Goal: Contribute content: Contribute content

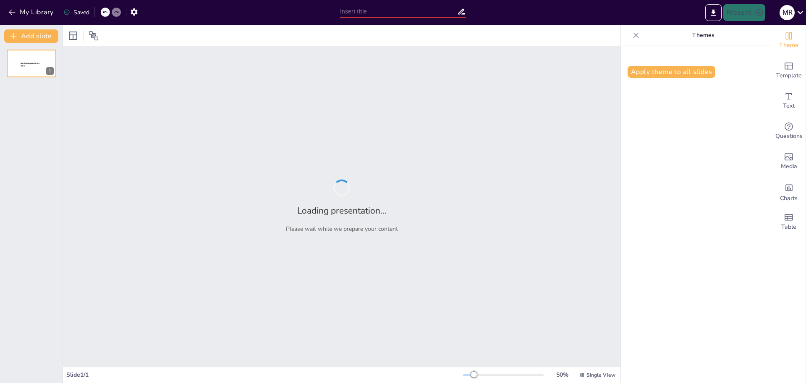
type input "First Day Shenanigans: Unmasking Your Teacher’s Secret Life!"
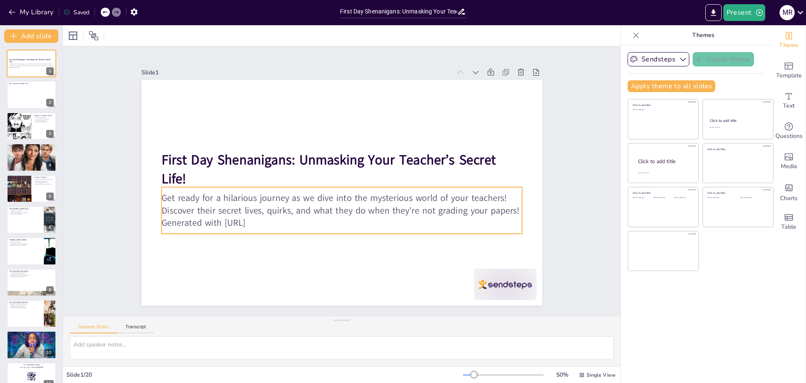
checkbox input "true"
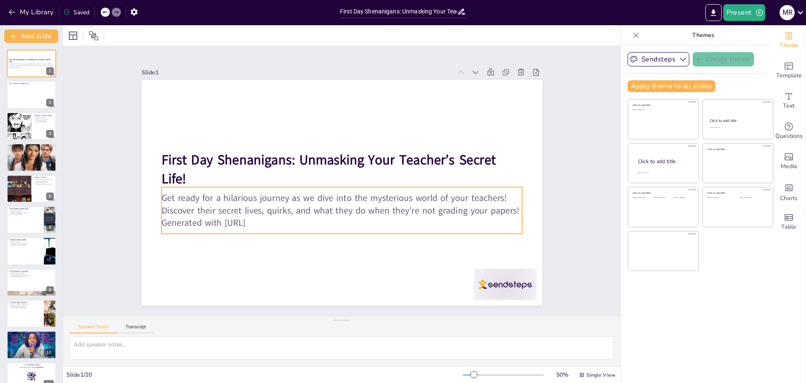
checkbox input "true"
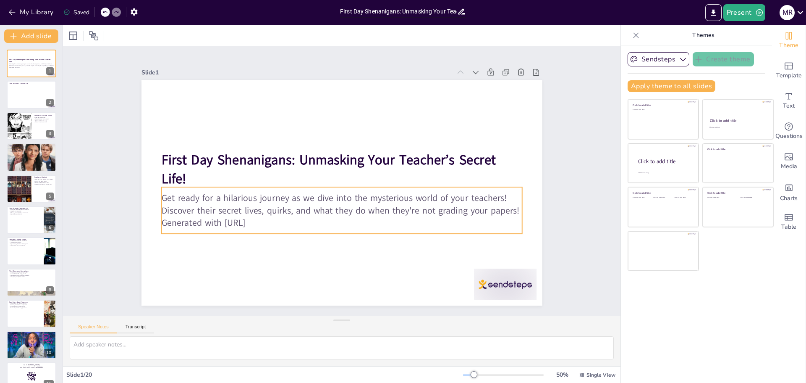
checkbox input "true"
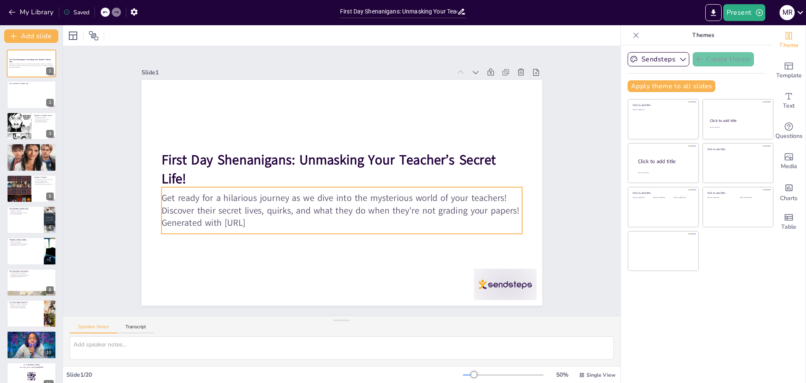
checkbox input "true"
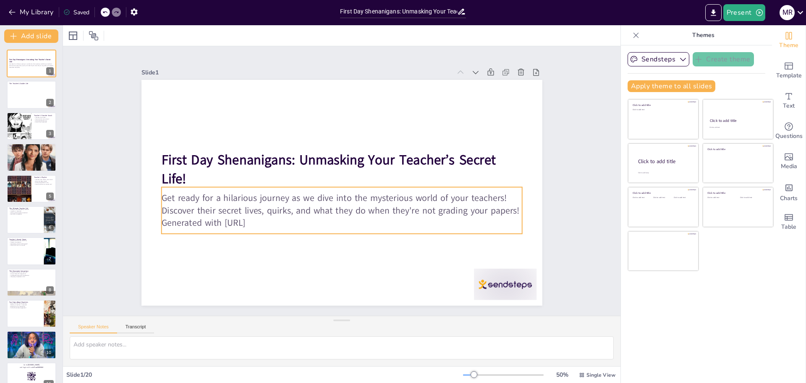
checkbox input "true"
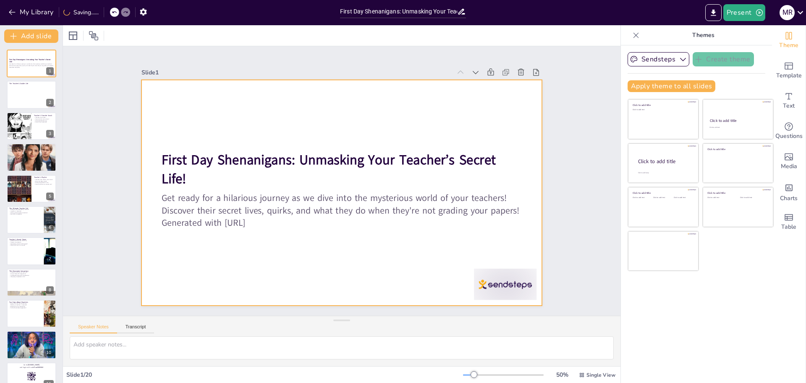
checkbox input "true"
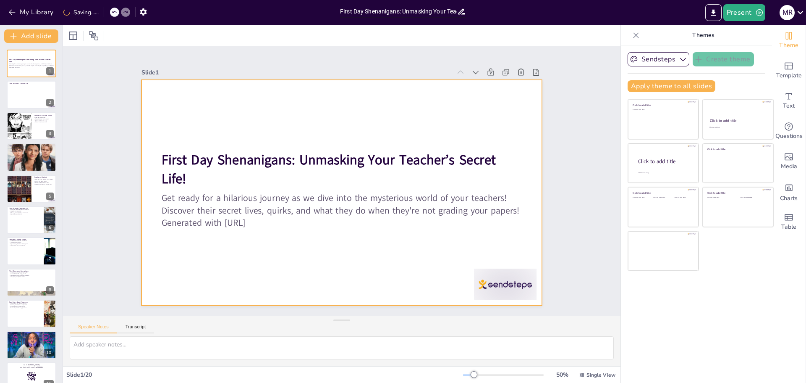
checkbox input "true"
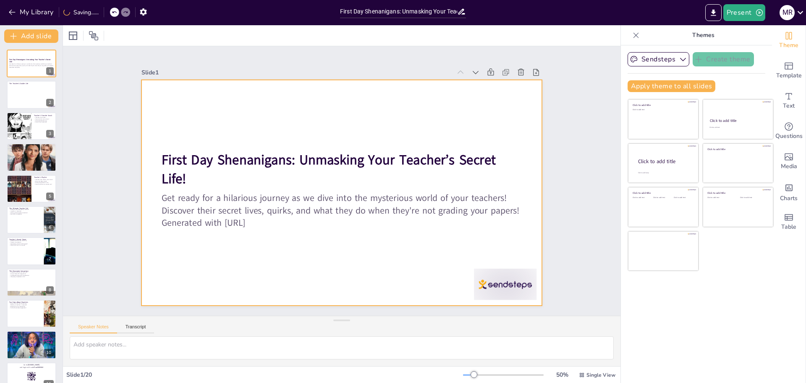
checkbox input "true"
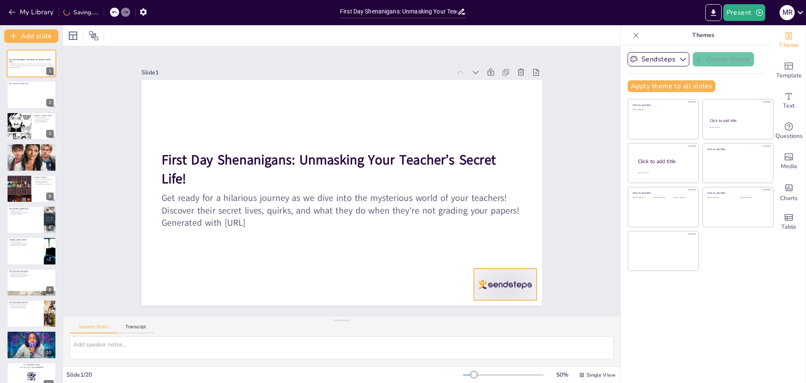
checkbox input "true"
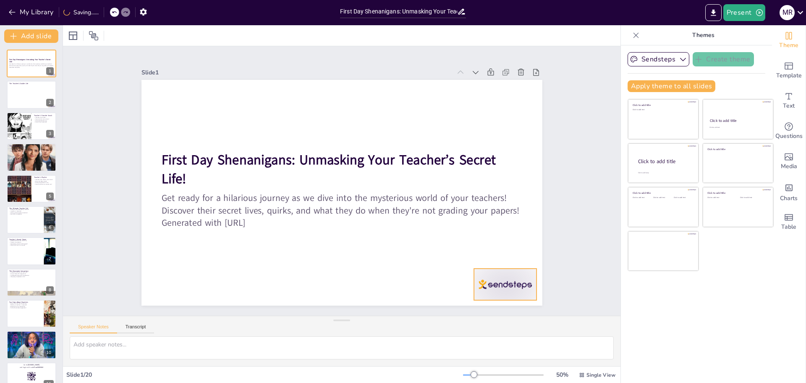
checkbox input "true"
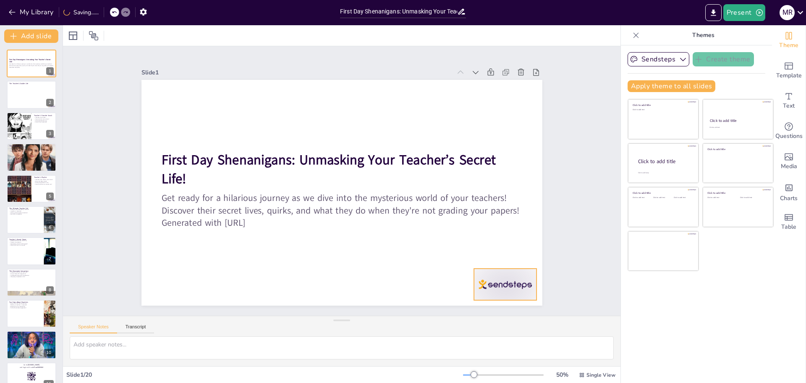
checkbox input "true"
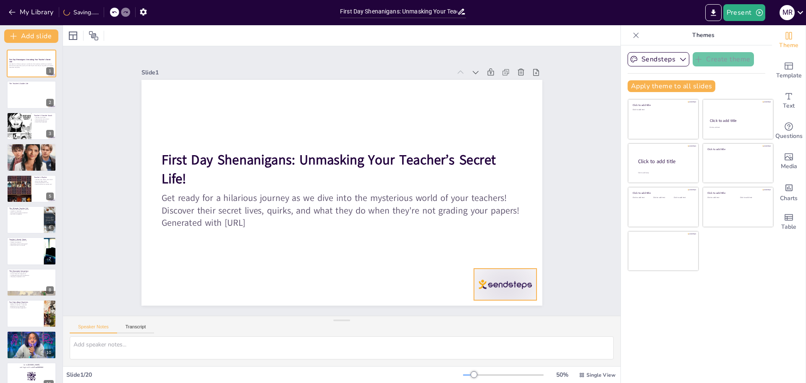
checkbox input "true"
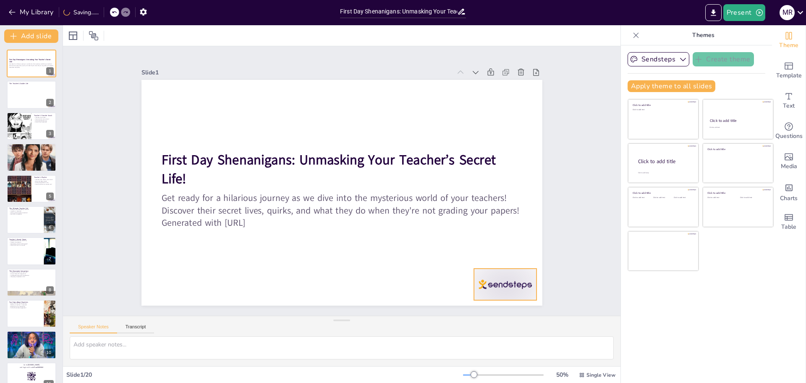
checkbox input "true"
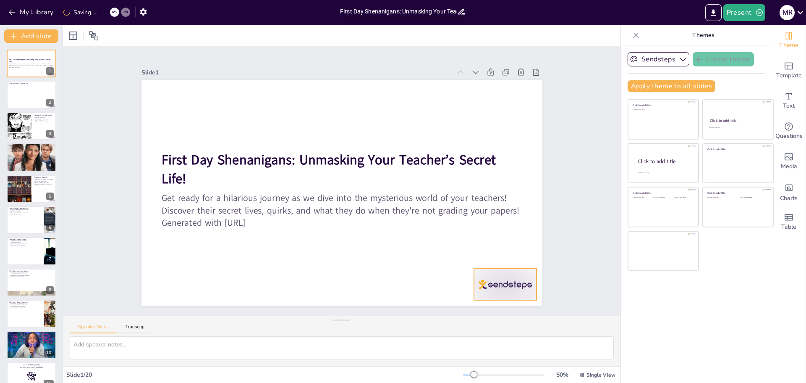
checkbox input "true"
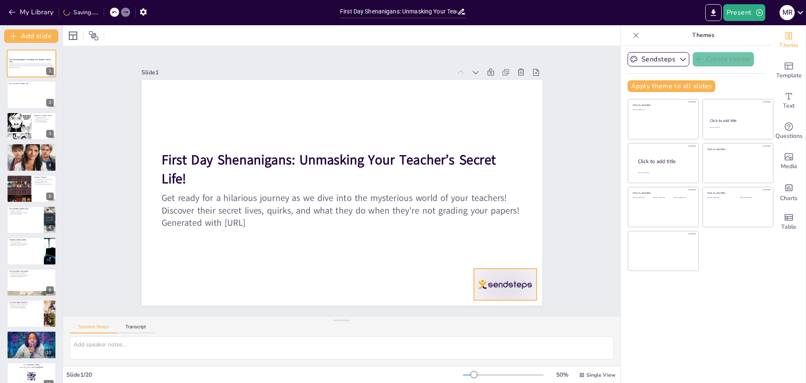
checkbox input "true"
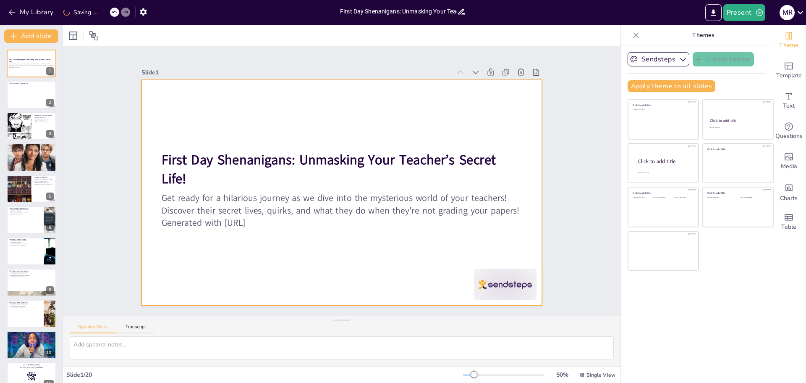
checkbox input "true"
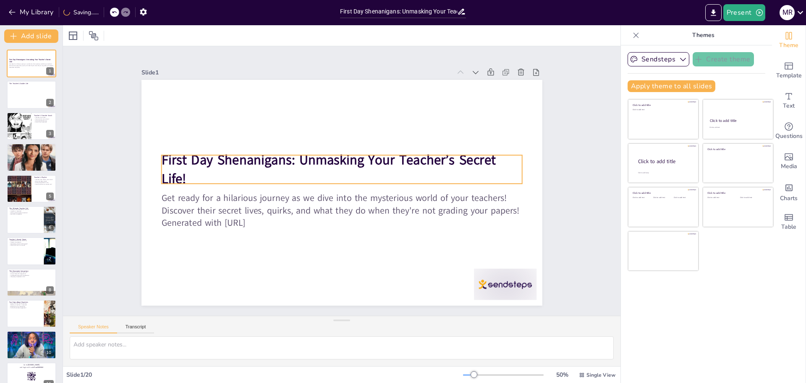
checkbox input "true"
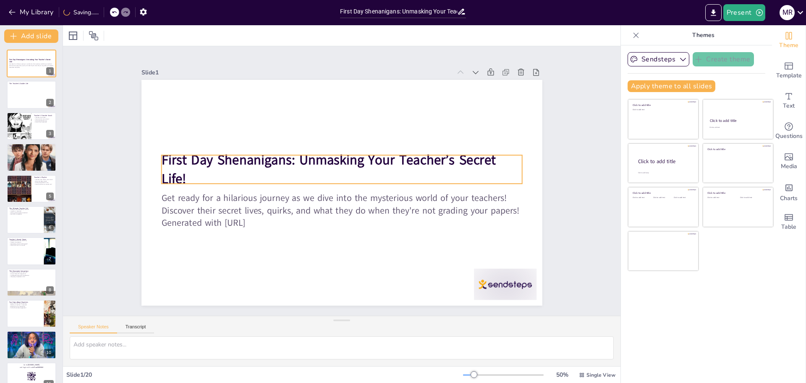
checkbox input "true"
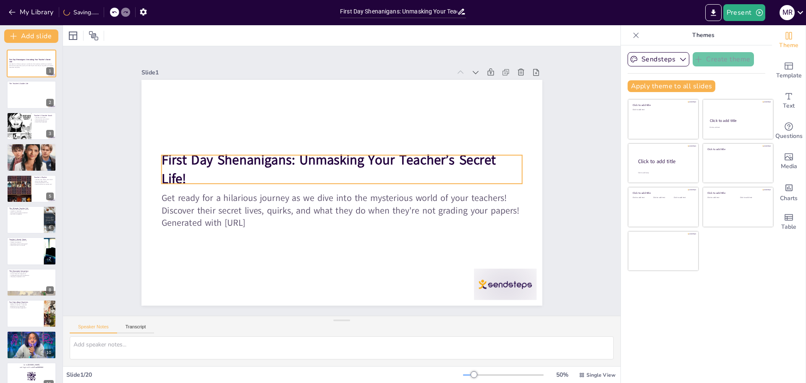
checkbox input "true"
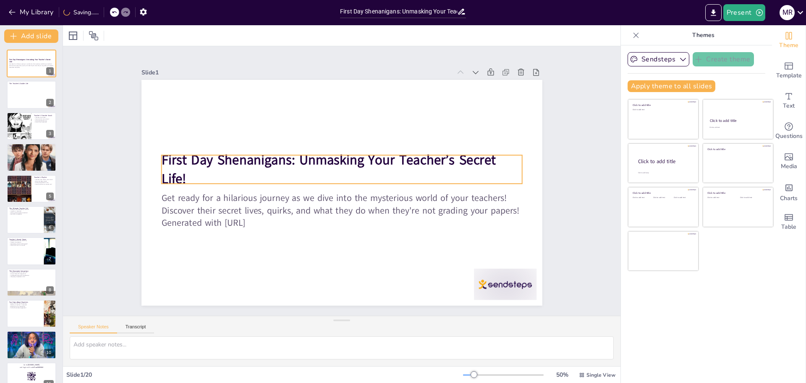
checkbox input "true"
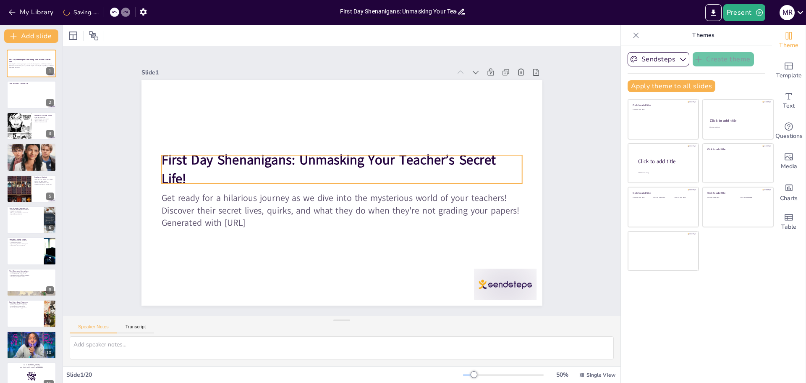
checkbox input "true"
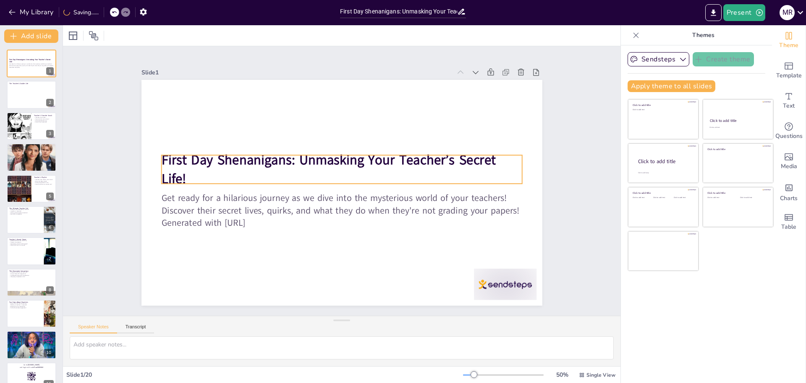
checkbox input "true"
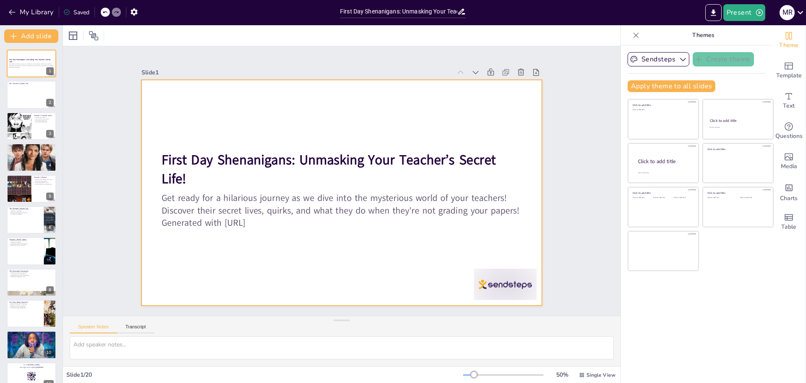
checkbox input "true"
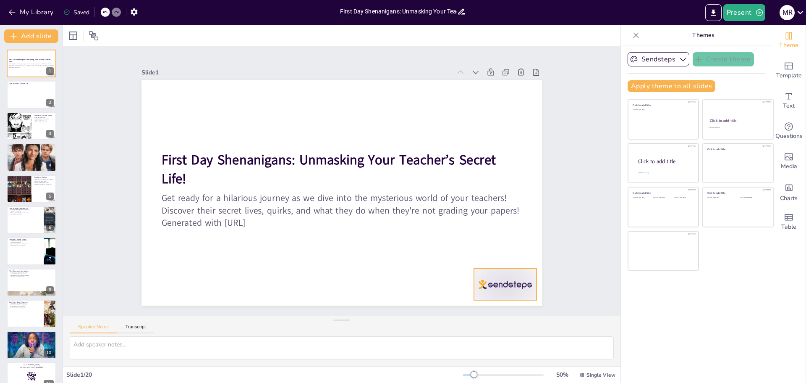
checkbox input "true"
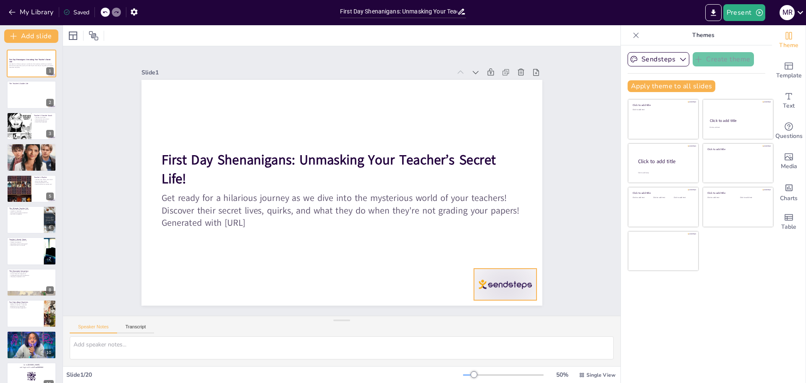
checkbox input "true"
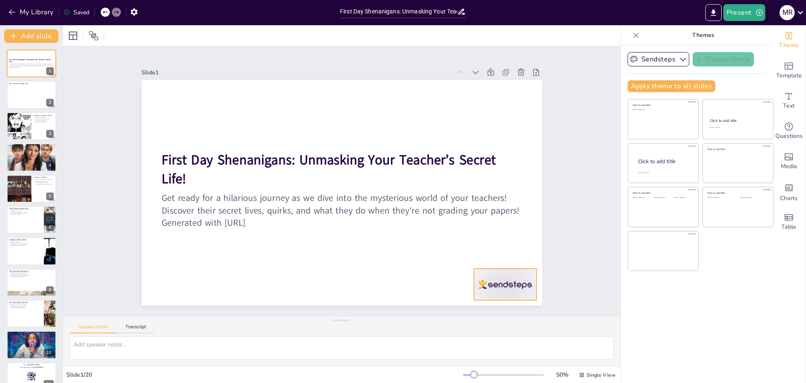
checkbox input "true"
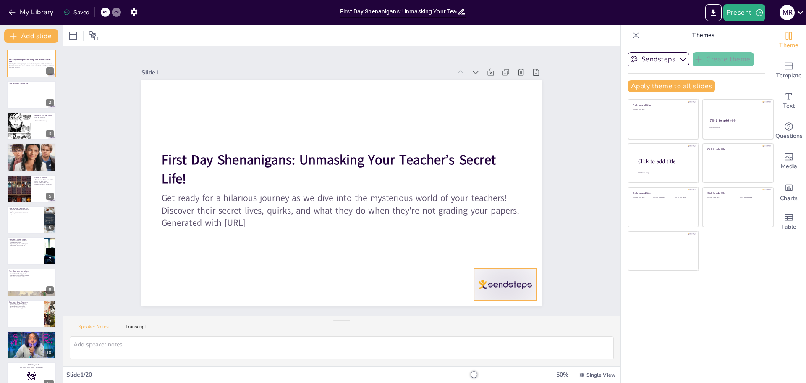
checkbox input "true"
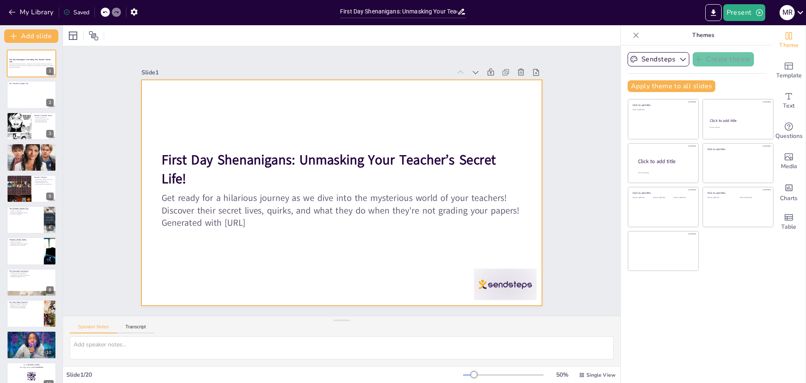
checkbox input "true"
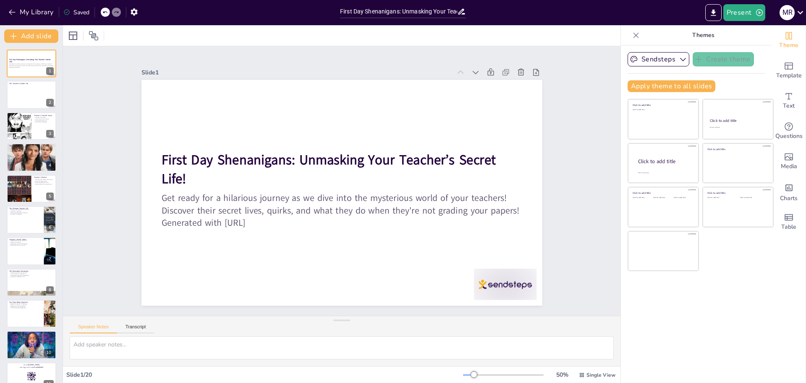
checkbox input "true"
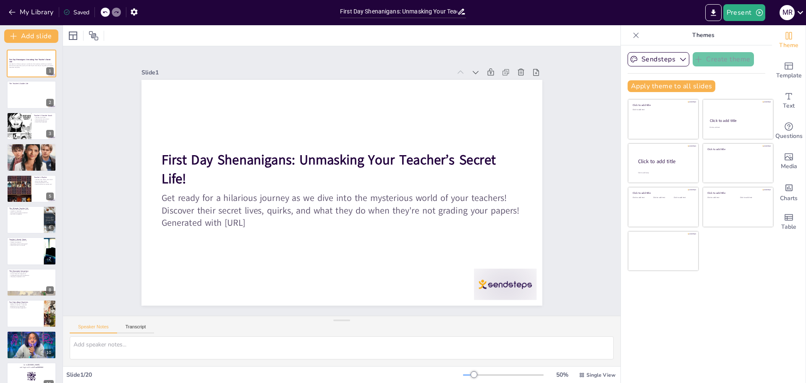
checkbox input "true"
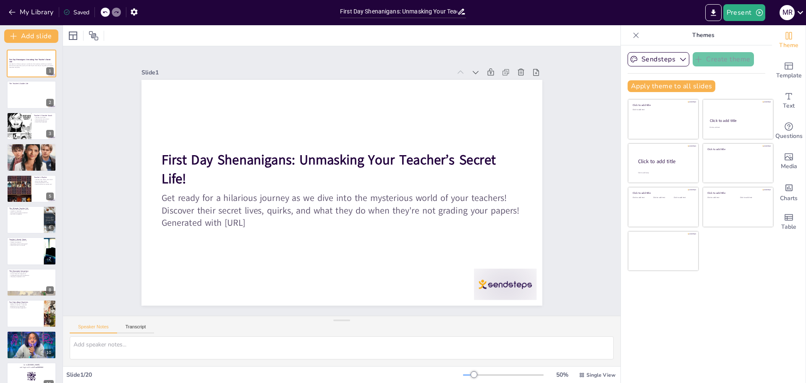
checkbox input "true"
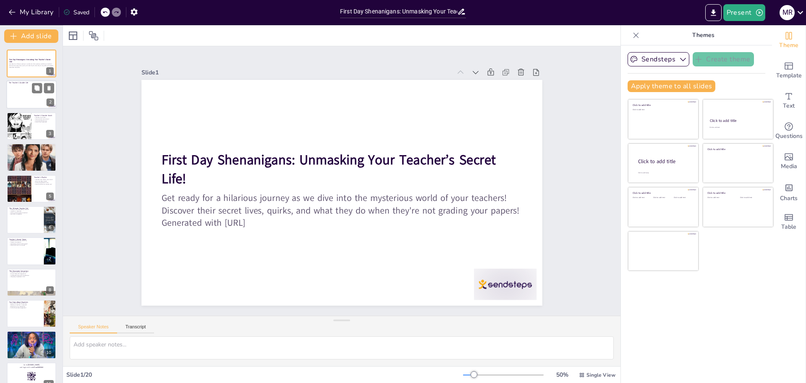
checkbox input "true"
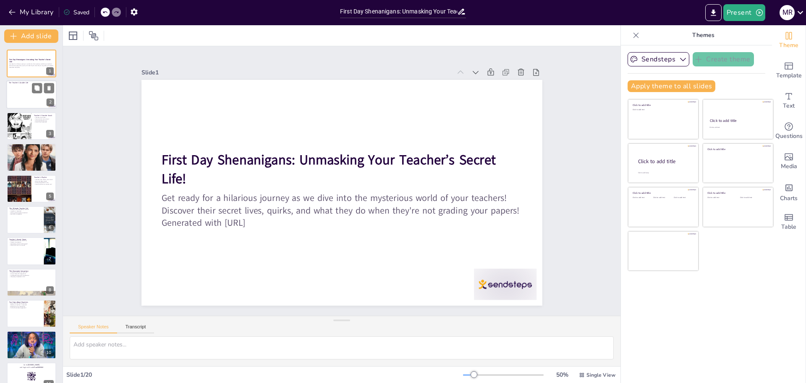
checkbox input "true"
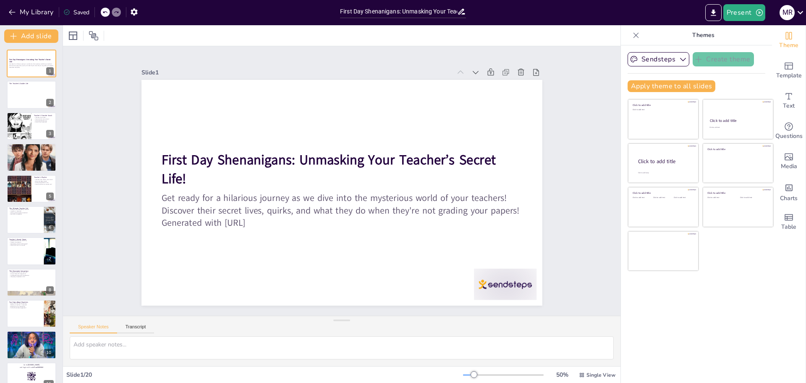
checkbox input "true"
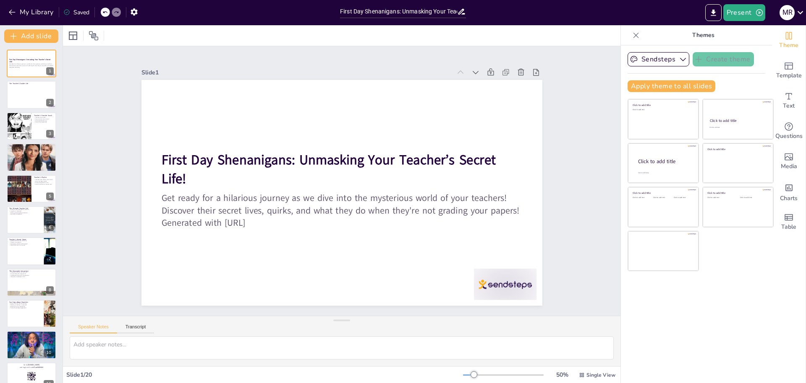
checkbox input "true"
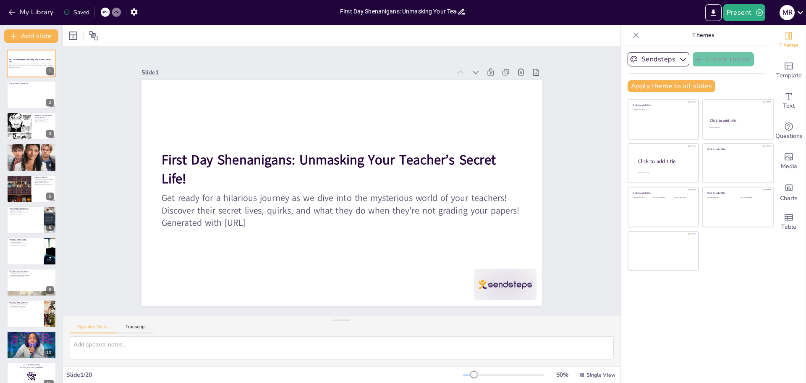
checkbox input "true"
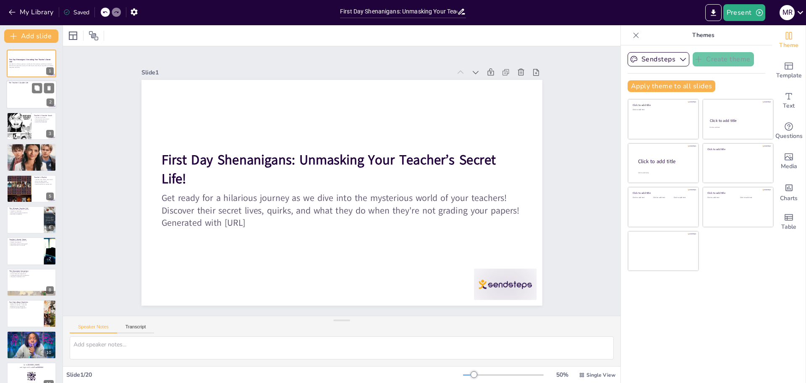
checkbox input "true"
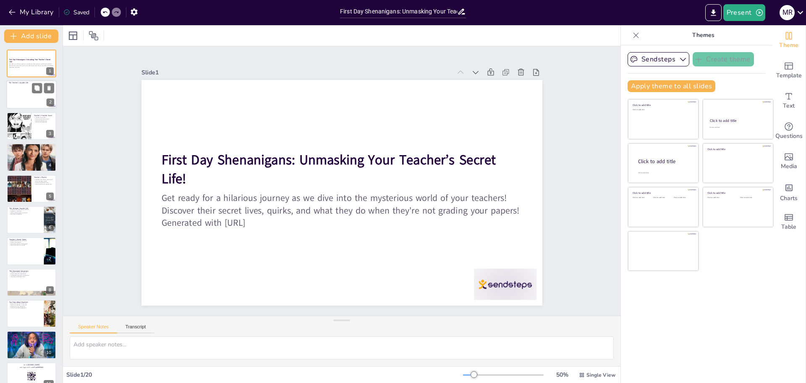
checkbox input "true"
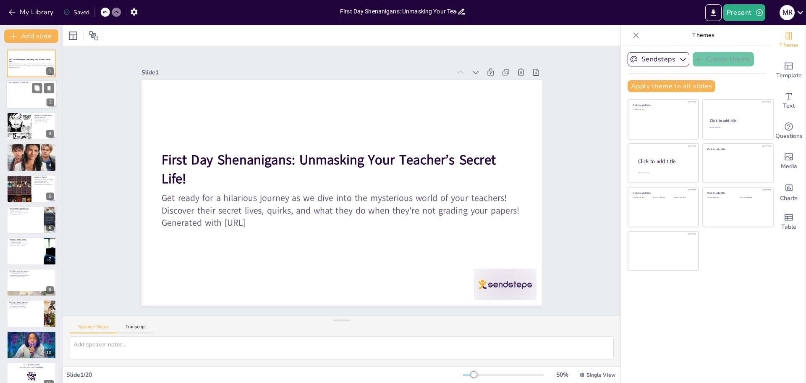
checkbox input "true"
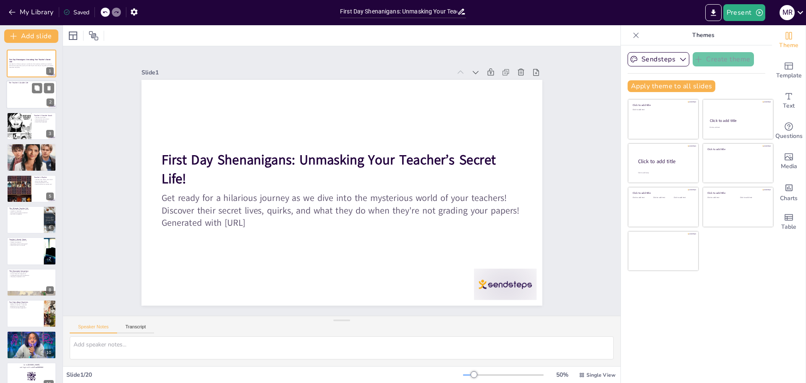
checkbox input "true"
click at [25, 92] on div at bounding box center [31, 96] width 45 height 24
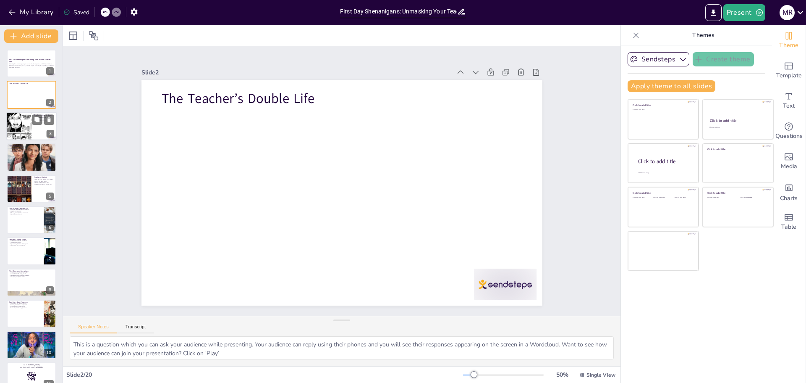
click at [31, 129] on div at bounding box center [18, 126] width 25 height 39
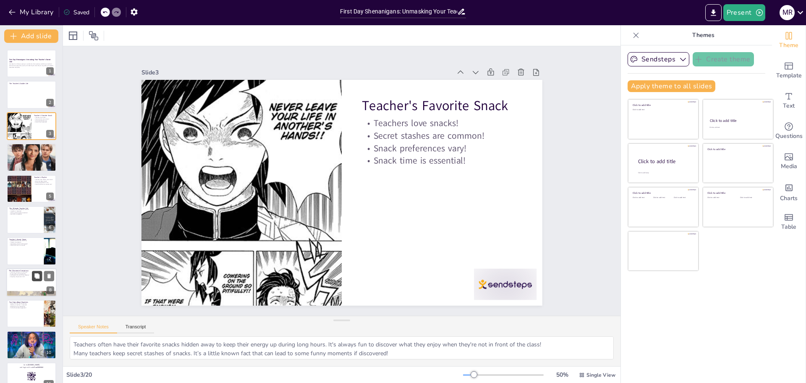
click at [35, 162] on div "First Day Shenanigans: Unmasking Your Teacher’s Secret Life! Get ready for a hi…" at bounding box center [31, 360] width 63 height 621
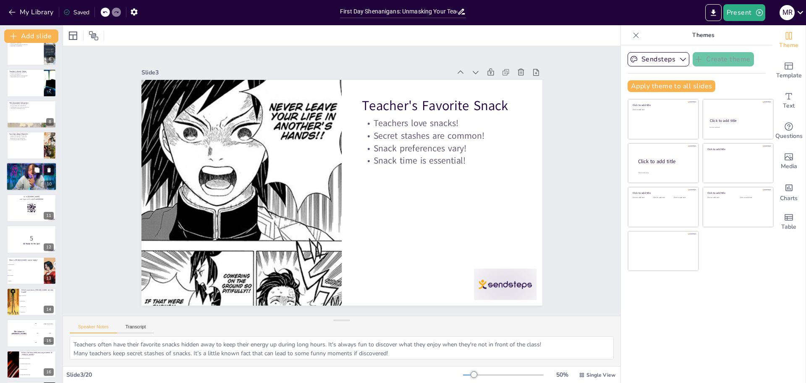
click at [47, 174] on button at bounding box center [49, 170] width 10 height 10
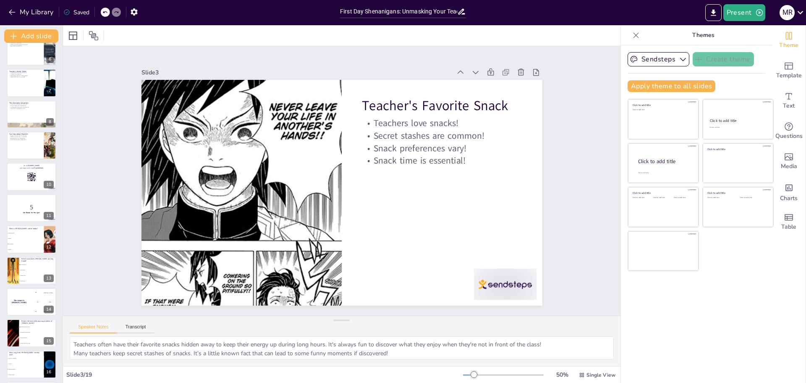
click at [111, 13] on div at bounding box center [111, 12] width 20 height 9
click at [7, 88] on div at bounding box center [31, 83] width 50 height 29
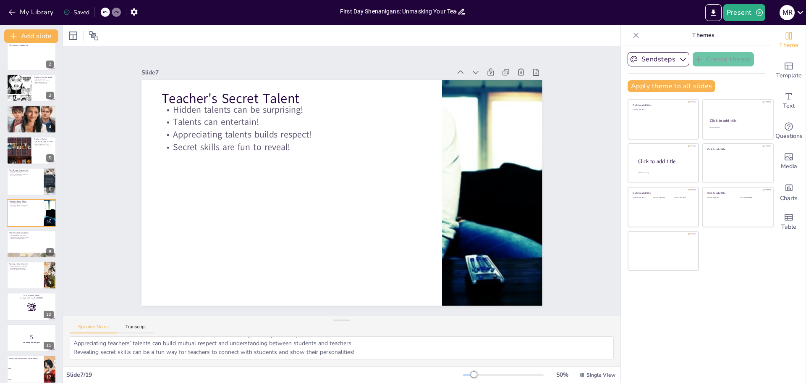
scroll to position [20, 0]
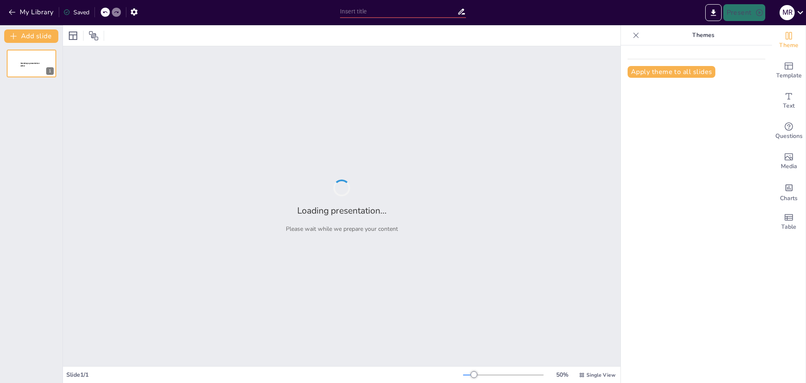
type input "[PERSON_NAME]: The Harley-Riding, Culture-Loving Teacher Who Can't Dance!"
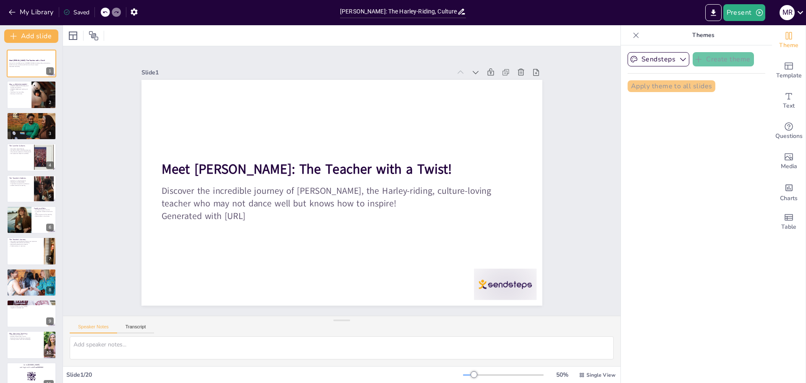
checkbox input "true"
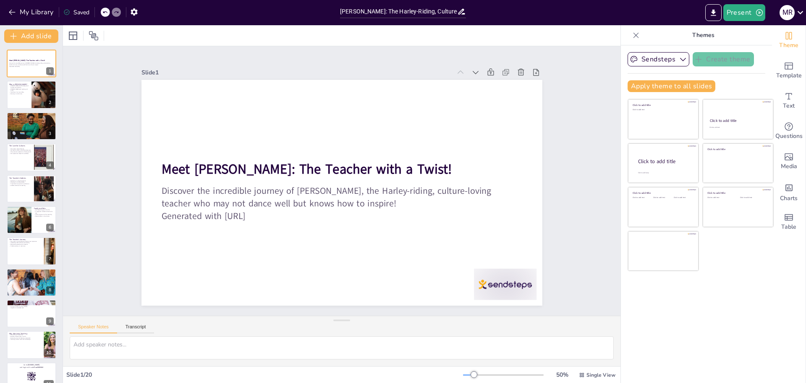
checkbox input "true"
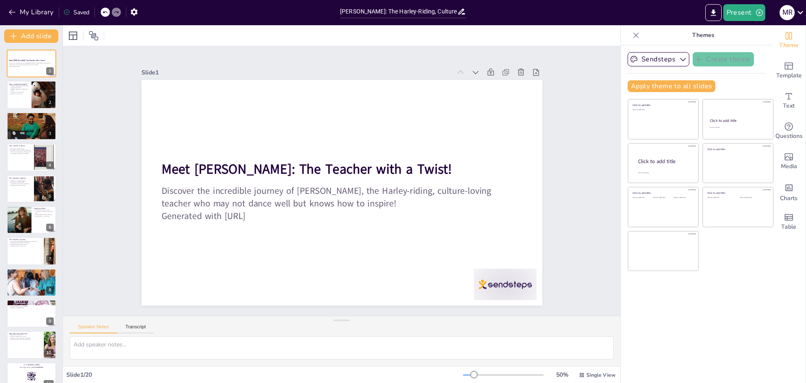
checkbox input "true"
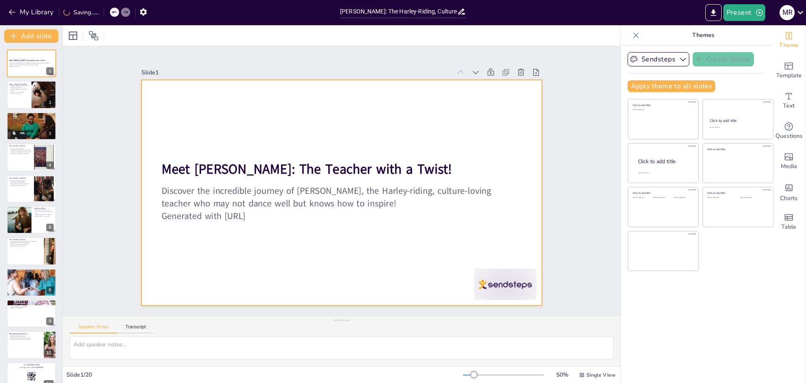
checkbox input "true"
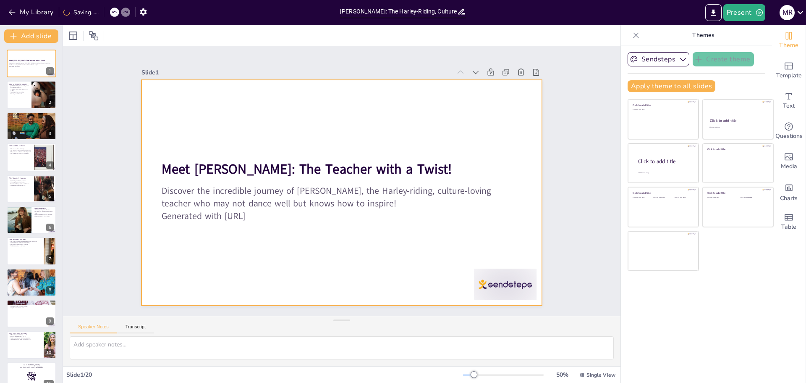
checkbox input "true"
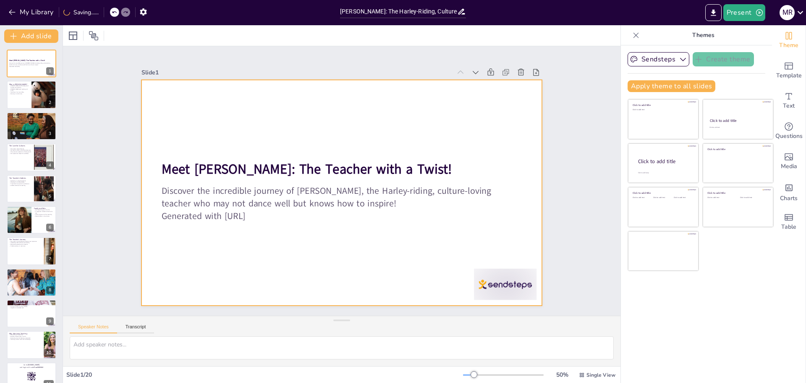
checkbox input "true"
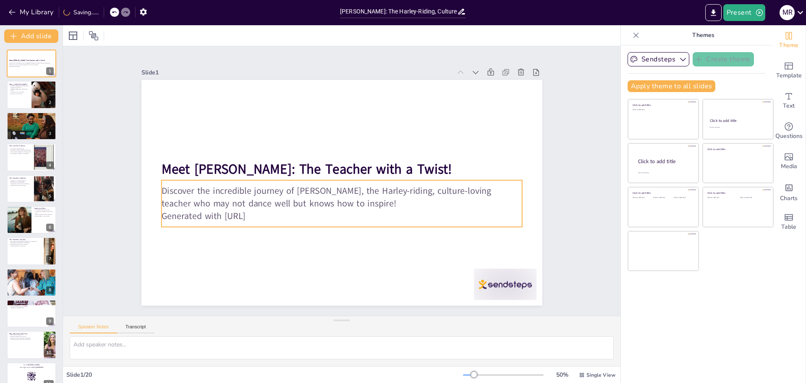
checkbox input "true"
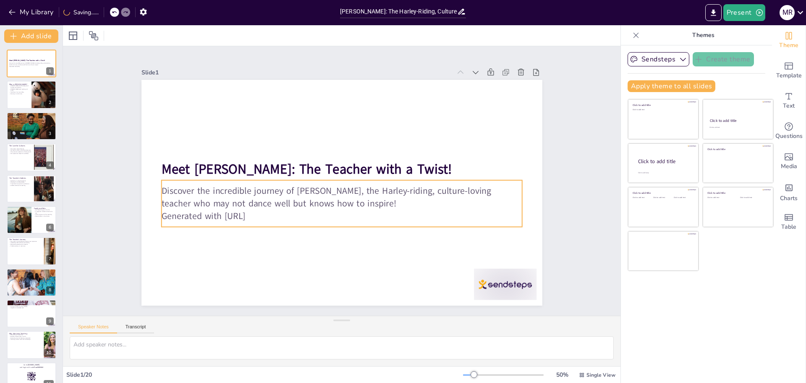
checkbox input "true"
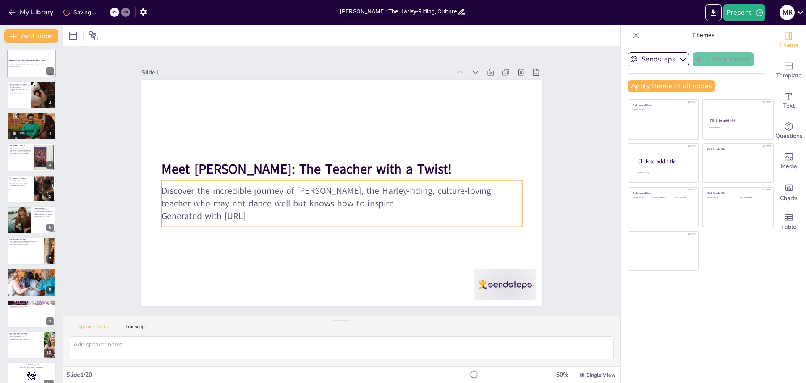
checkbox input "true"
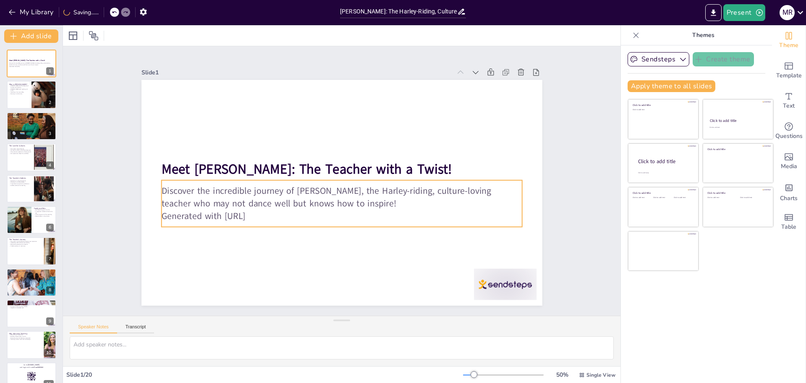
checkbox input "true"
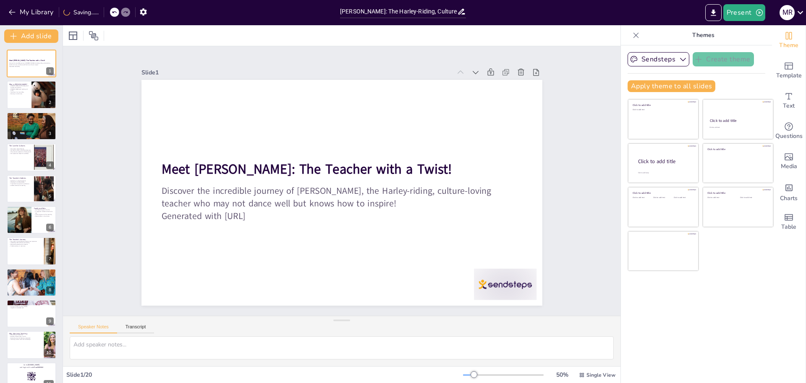
checkbox input "true"
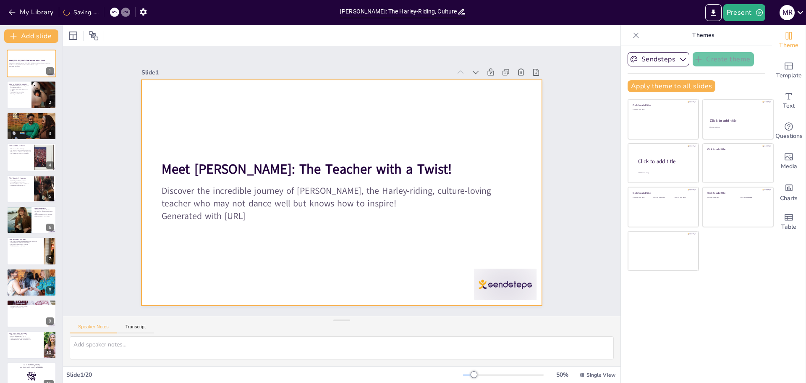
checkbox input "true"
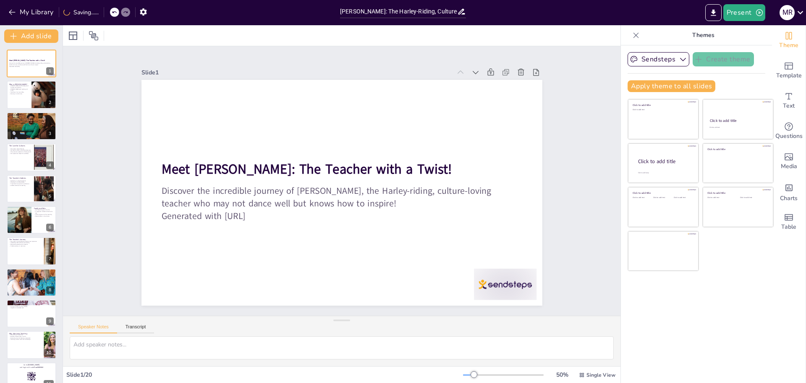
checkbox input "true"
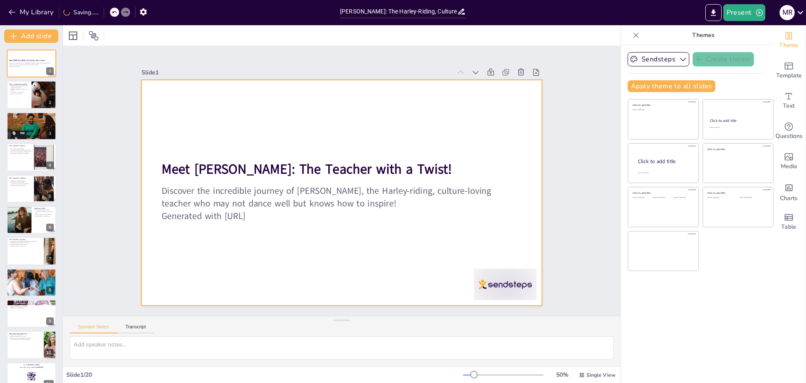
checkbox input "true"
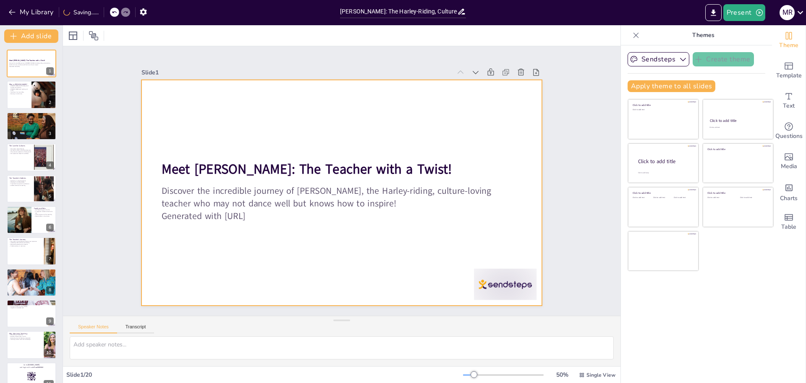
checkbox input "true"
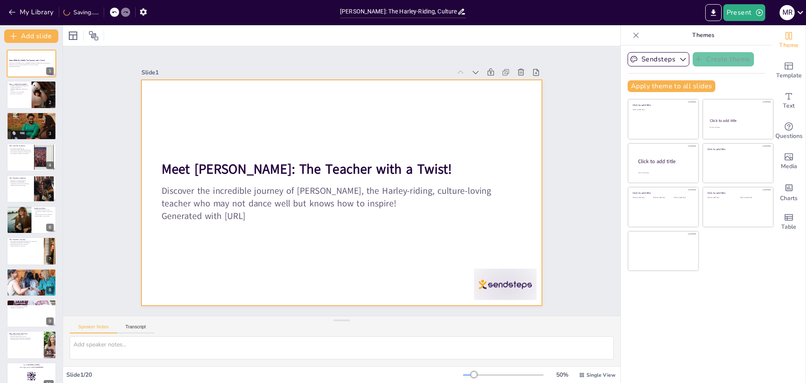
checkbox input "true"
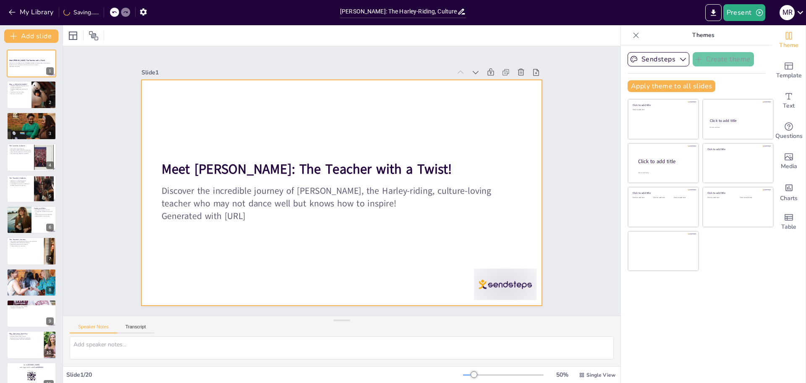
checkbox input "true"
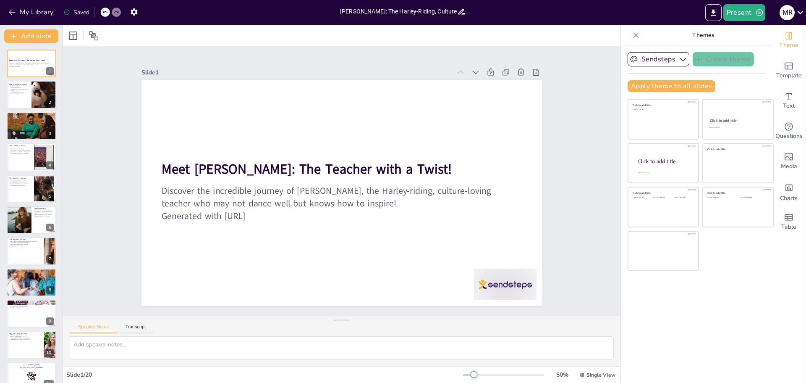
checkbox input "true"
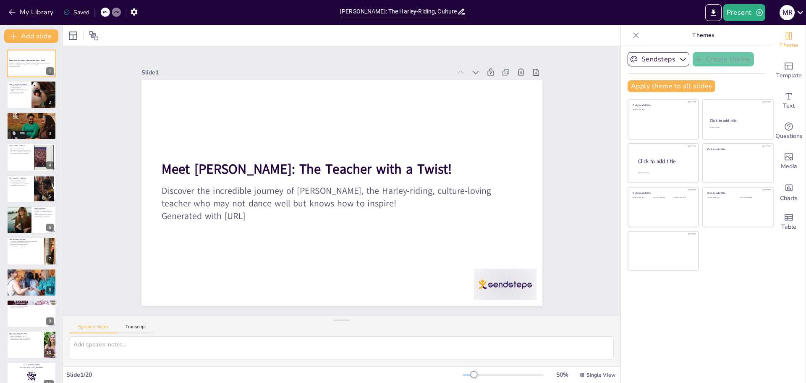
checkbox input "true"
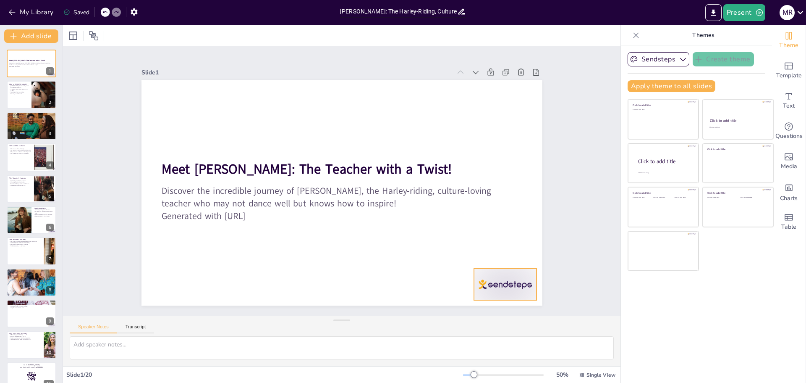
checkbox input "true"
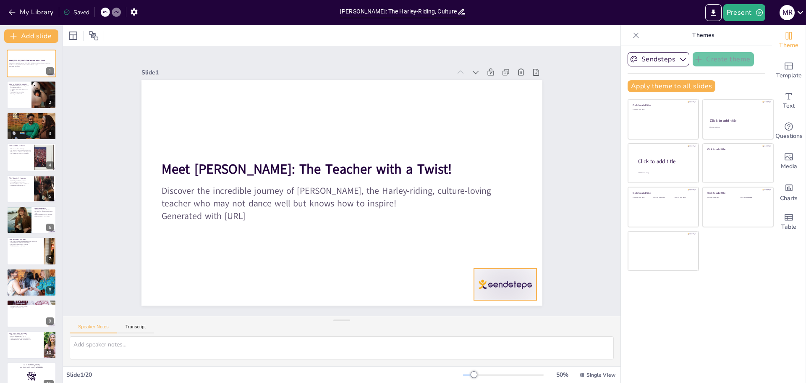
checkbox input "true"
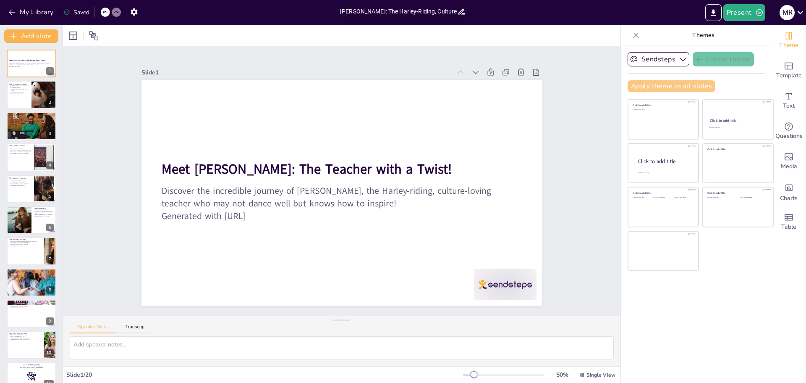
click at [685, 87] on button "Apply theme to all slides" at bounding box center [672, 86] width 88 height 12
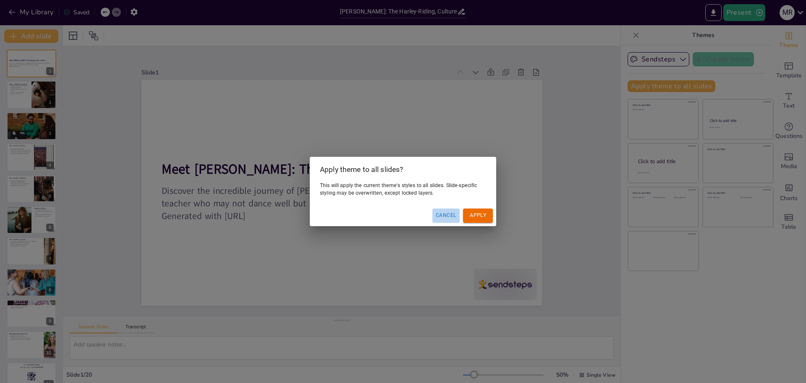
click at [445, 212] on button "Cancel" at bounding box center [445, 215] width 27 height 14
checkbox input "true"
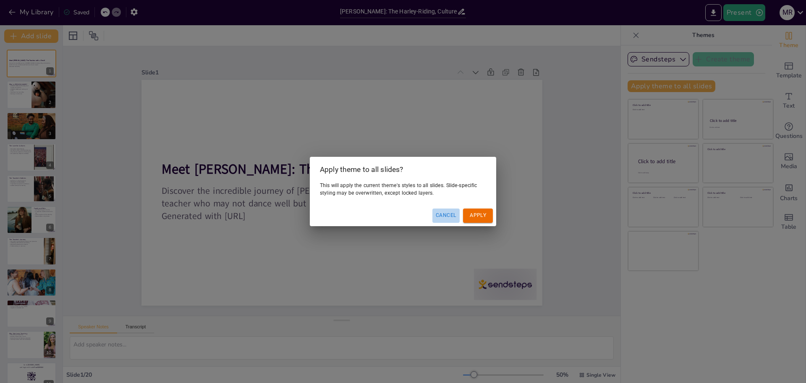
checkbox input "true"
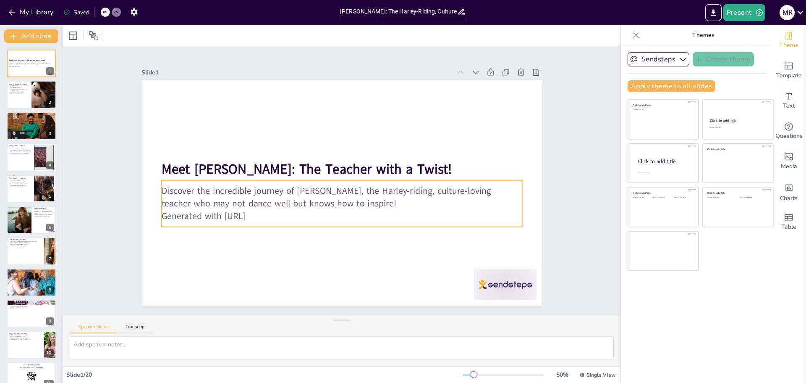
checkbox input "true"
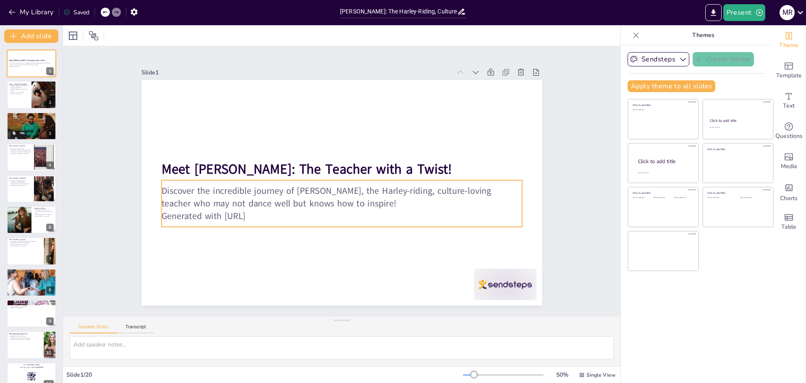
checkbox input "true"
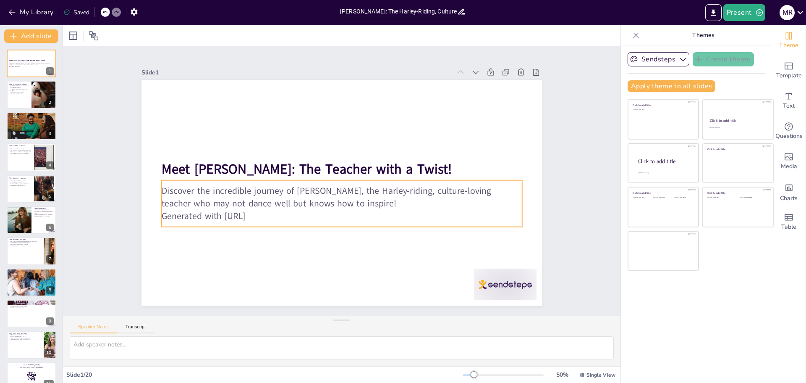
checkbox input "true"
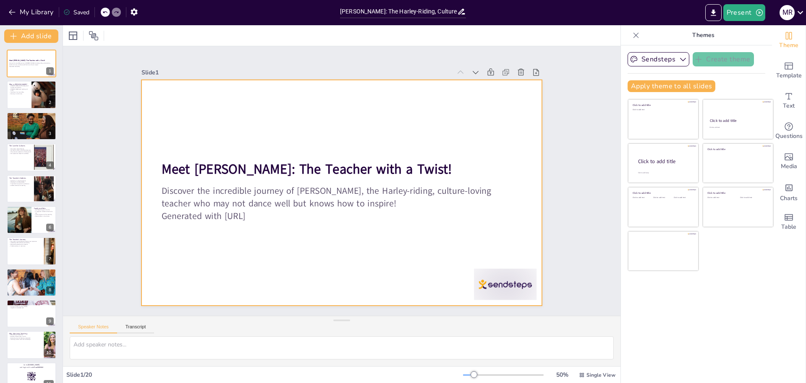
checkbox input "true"
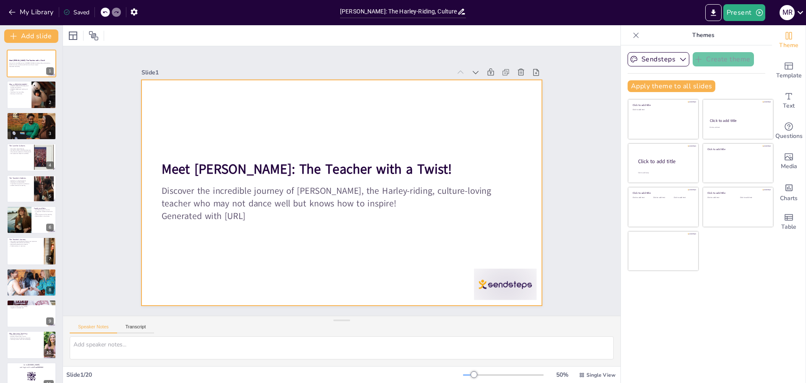
checkbox input "true"
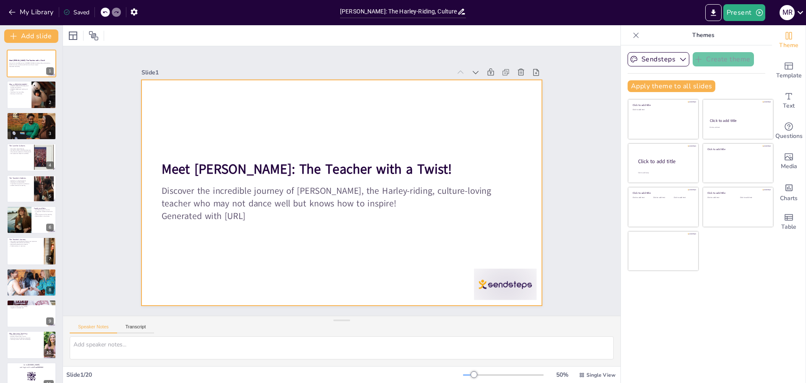
checkbox input "true"
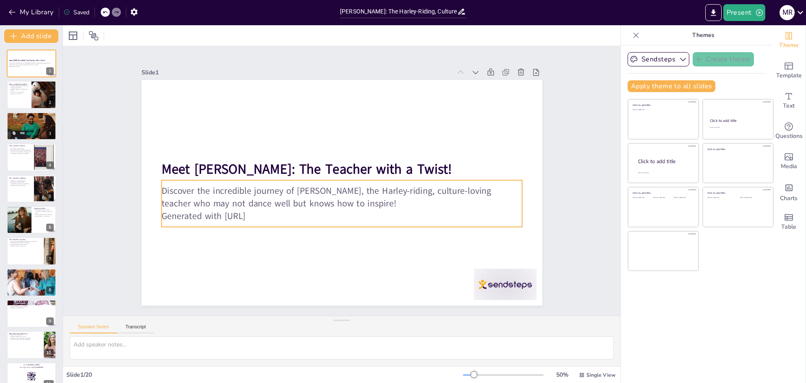
checkbox input "true"
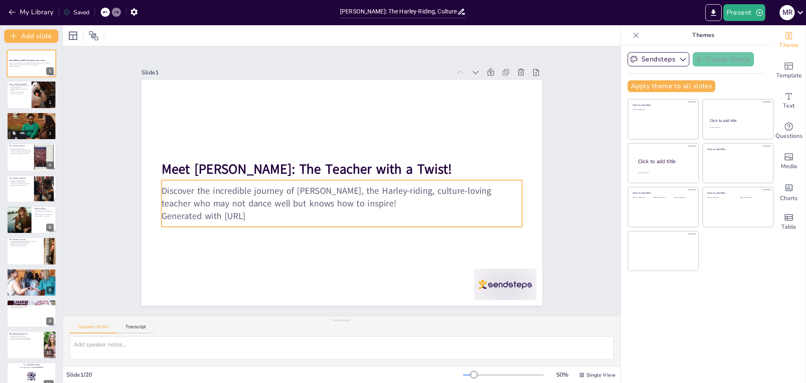
checkbox input "true"
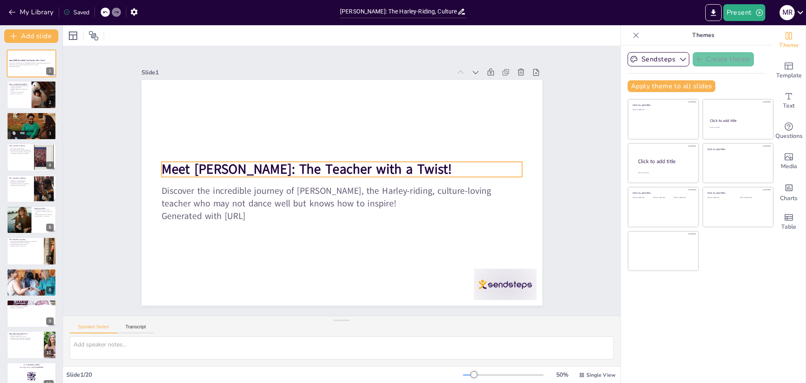
checkbox input "true"
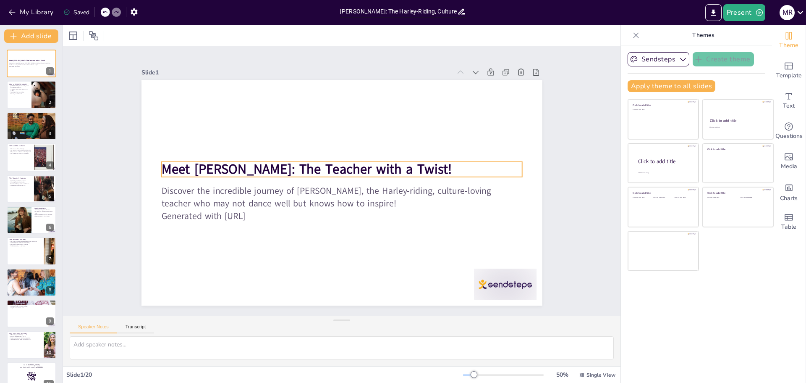
checkbox input "true"
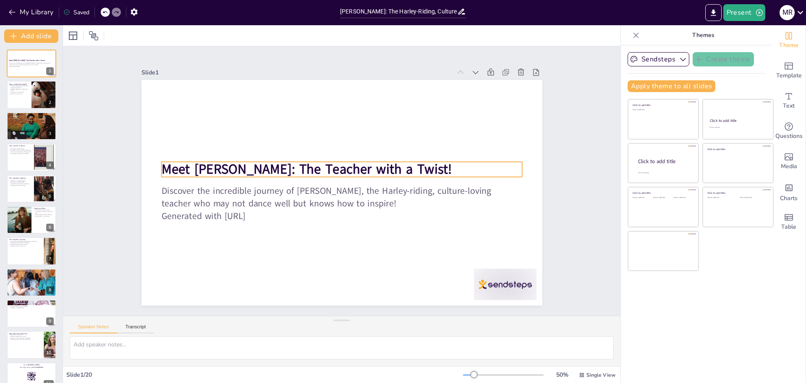
checkbox input "true"
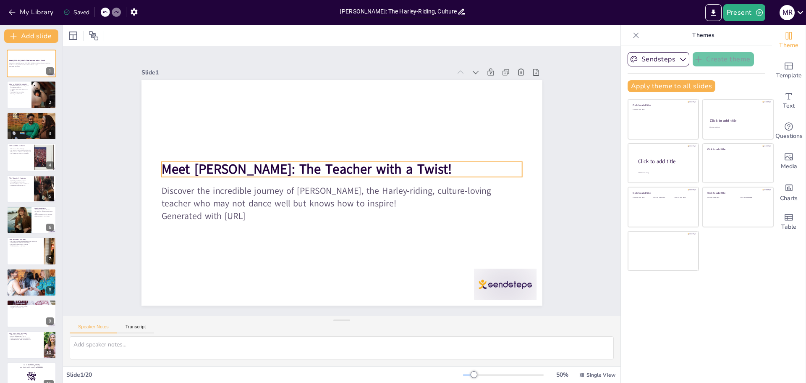
checkbox input "true"
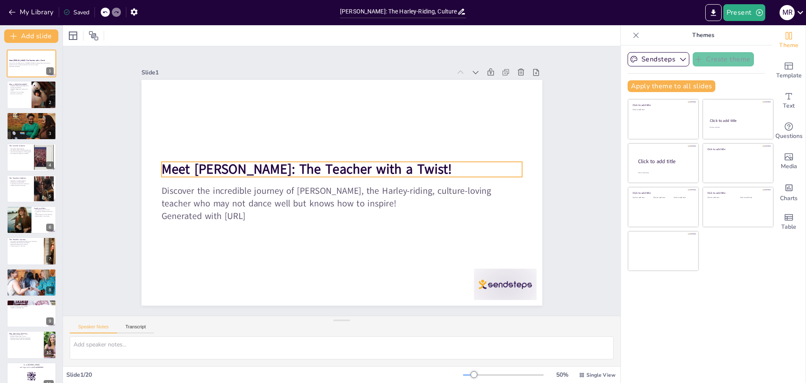
checkbox input "true"
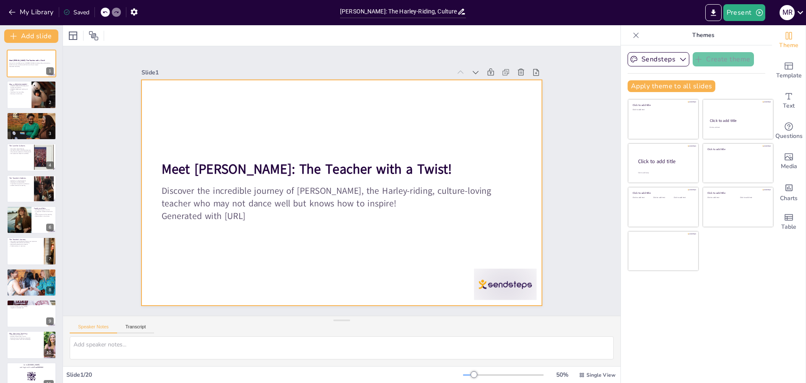
checkbox input "true"
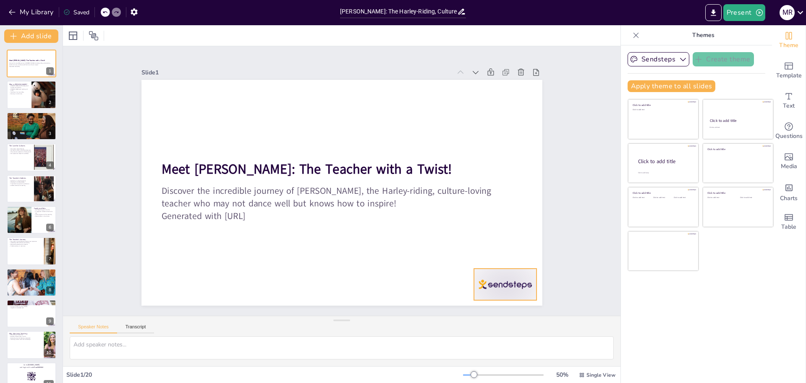
checkbox input "true"
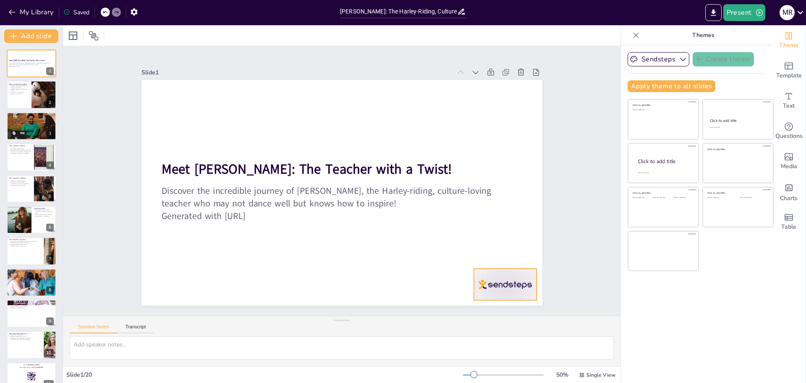
checkbox input "true"
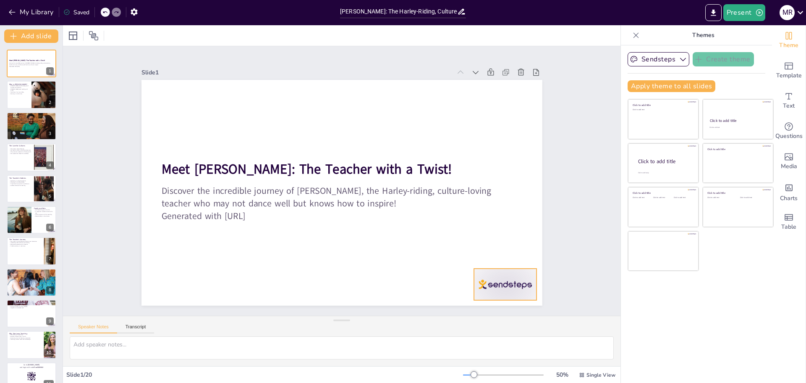
checkbox input "true"
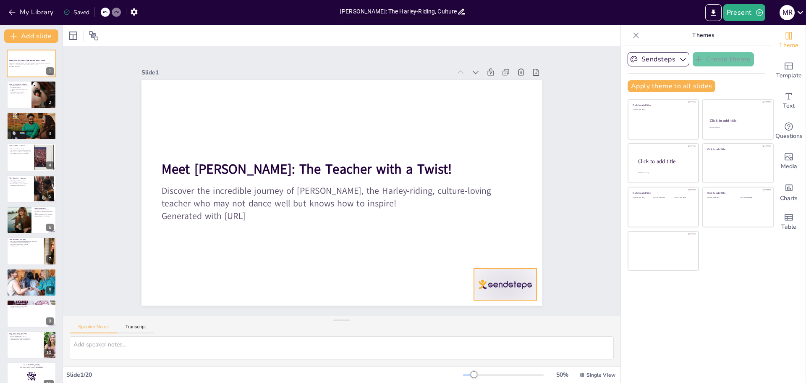
checkbox input "true"
click at [29, 97] on div at bounding box center [31, 95] width 50 height 29
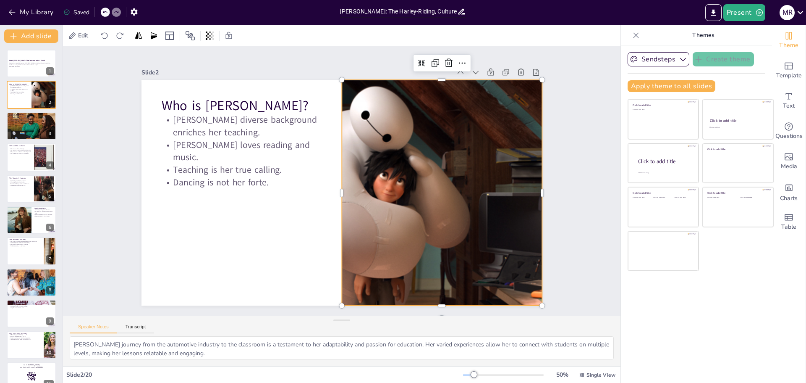
click at [450, 143] on div at bounding box center [422, 241] width 459 height 396
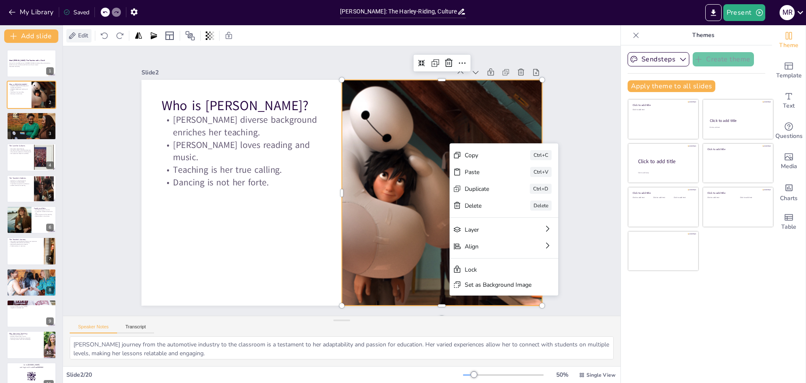
click at [79, 35] on span "Edit" at bounding box center [82, 35] width 13 height 8
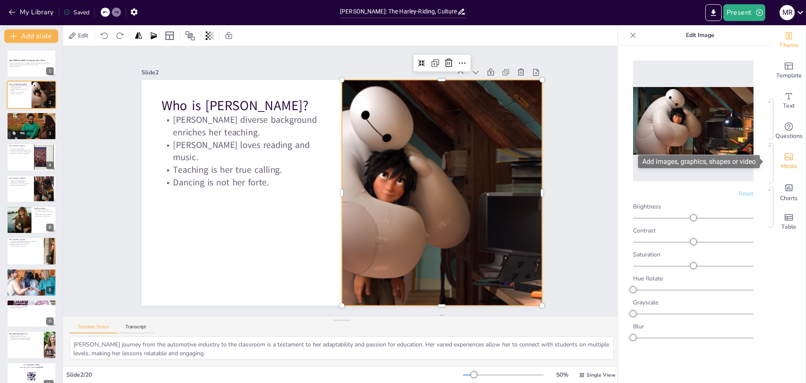
click at [781, 165] on span "Media" at bounding box center [789, 166] width 16 height 9
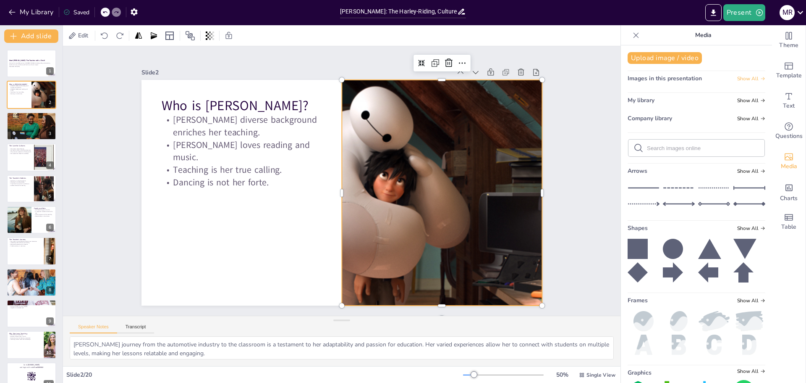
click at [742, 79] on span "Show All" at bounding box center [751, 79] width 28 height 6
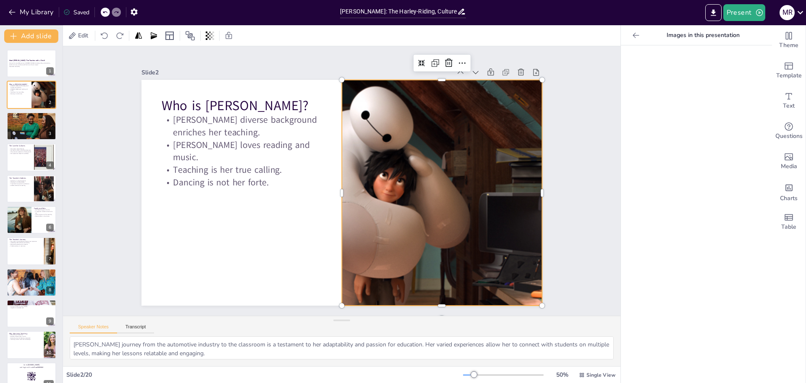
click at [632, 37] on icon at bounding box center [636, 35] width 8 height 8
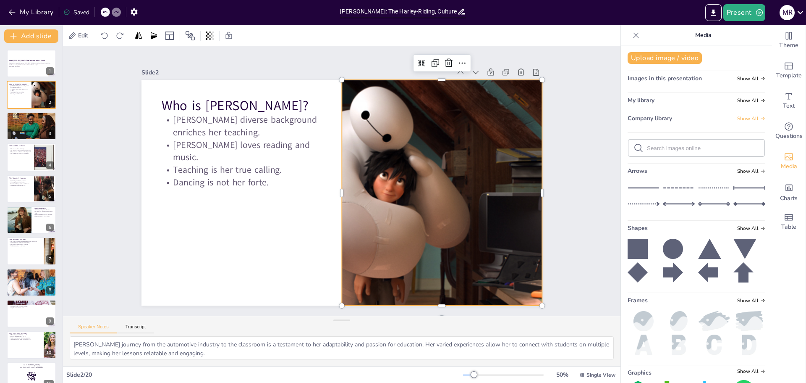
click at [742, 119] on span "Show All" at bounding box center [751, 118] width 28 height 6
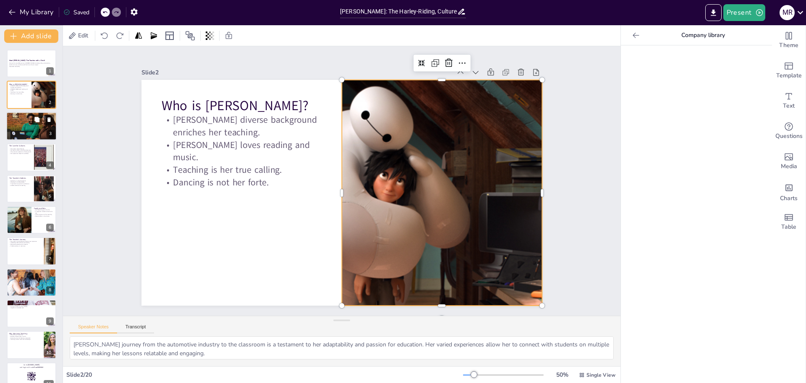
click at [9, 128] on div at bounding box center [31, 126] width 50 height 52
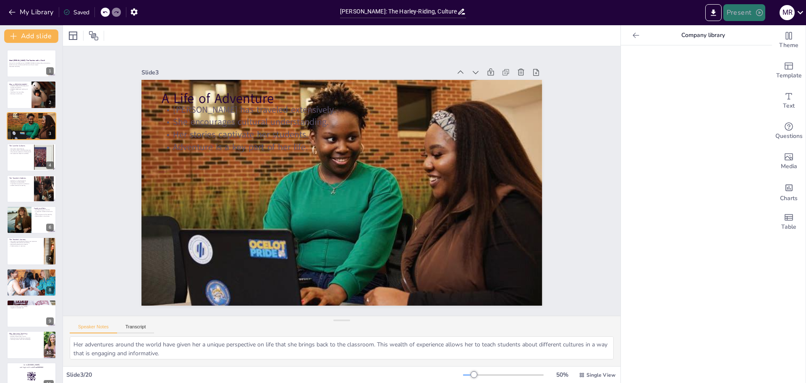
click at [746, 12] on button "Present" at bounding box center [744, 12] width 42 height 17
click at [754, 52] on li "Play presentation" at bounding box center [757, 51] width 66 height 13
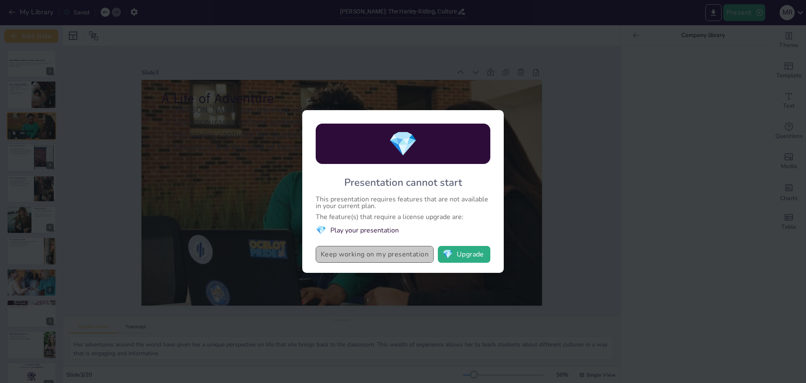
click at [376, 259] on button "Keep working on my presentation" at bounding box center [375, 254] width 118 height 17
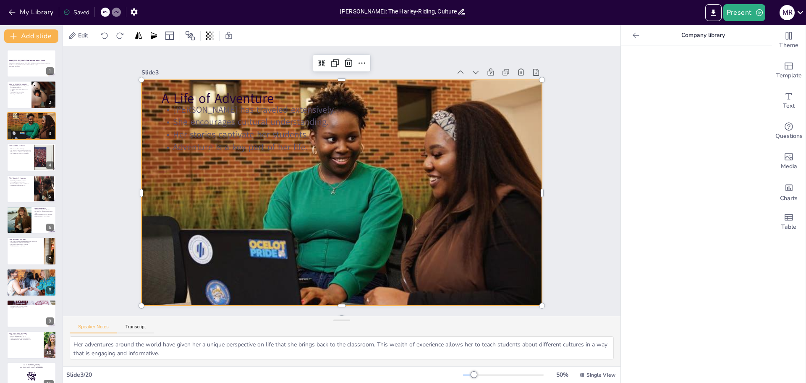
click at [419, 208] on div at bounding box center [339, 192] width 478 height 487
click at [712, 13] on icon "Export to PowerPoint" at bounding box center [713, 12] width 9 height 9
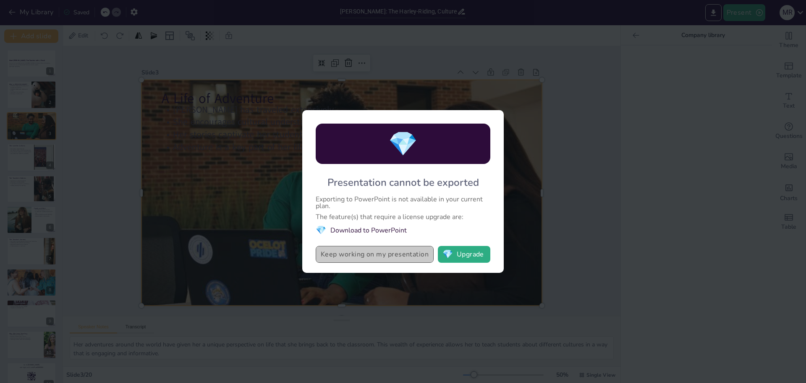
click at [338, 260] on button "Keep working on my presentation" at bounding box center [375, 254] width 118 height 17
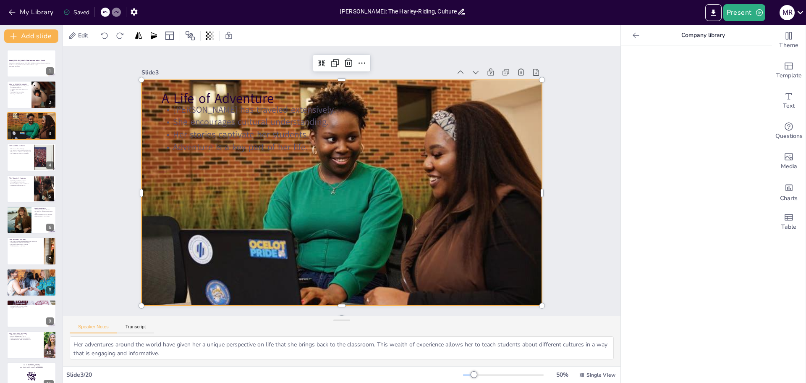
scroll to position [295, 0]
